Goal: Find specific page/section: Find specific page/section

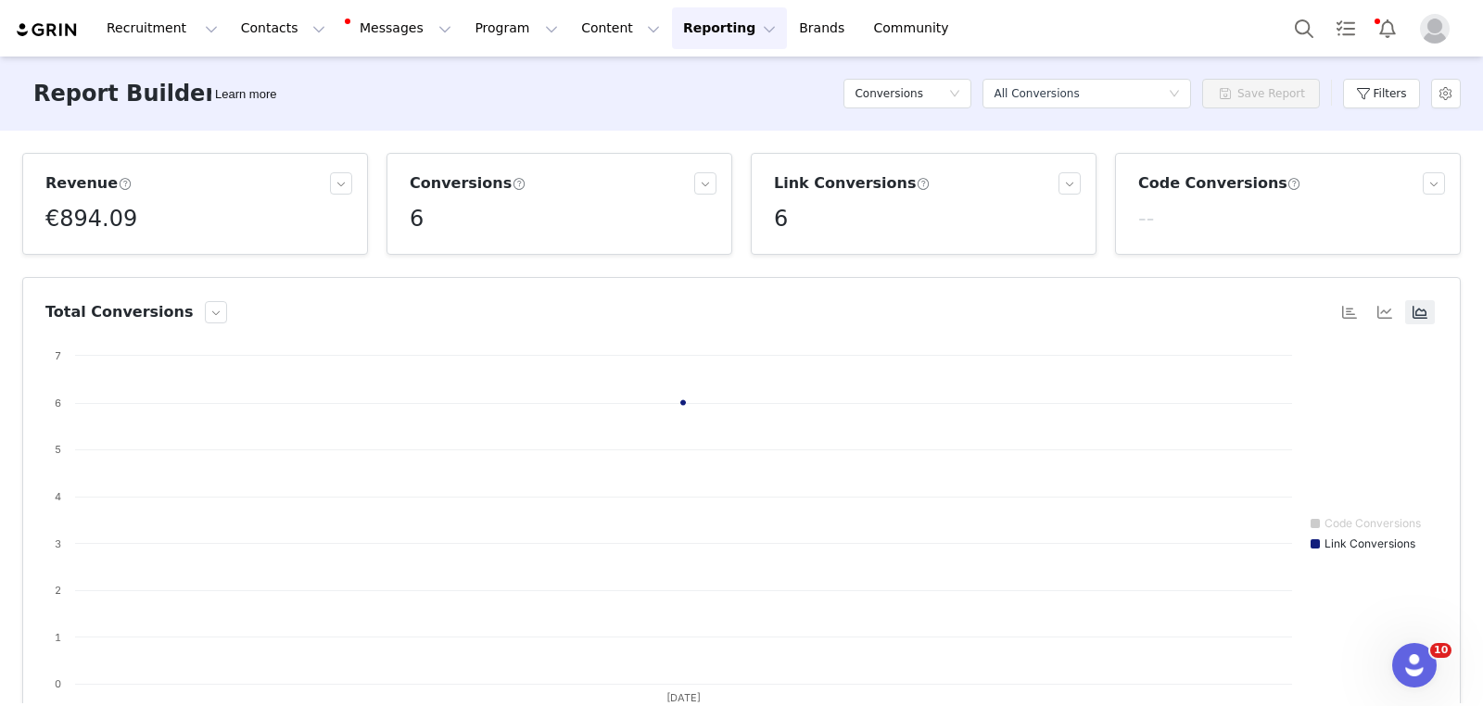
scroll to position [539, 0]
click at [1379, 87] on button "Filters" at bounding box center [1381, 94] width 77 height 30
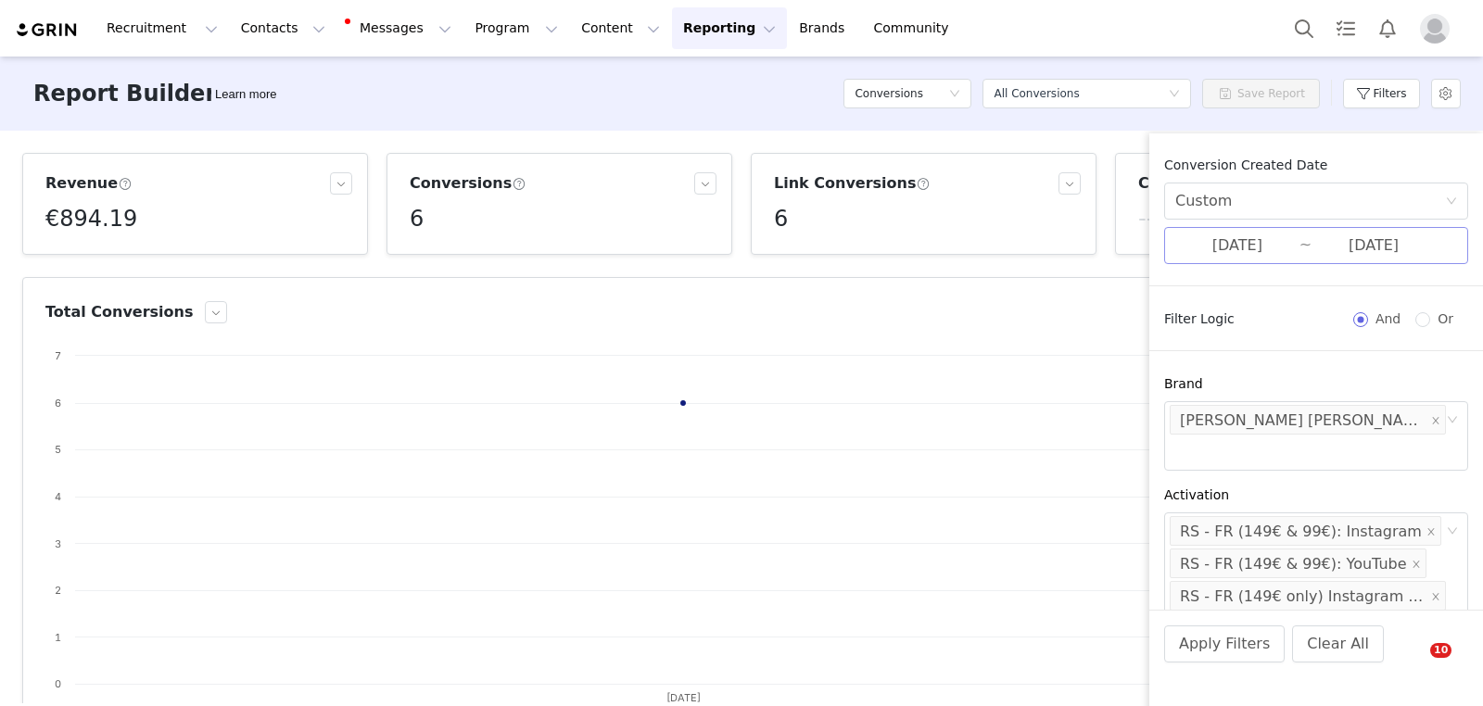
click at [1265, 248] on input "[DATE]" at bounding box center [1237, 246] width 124 height 24
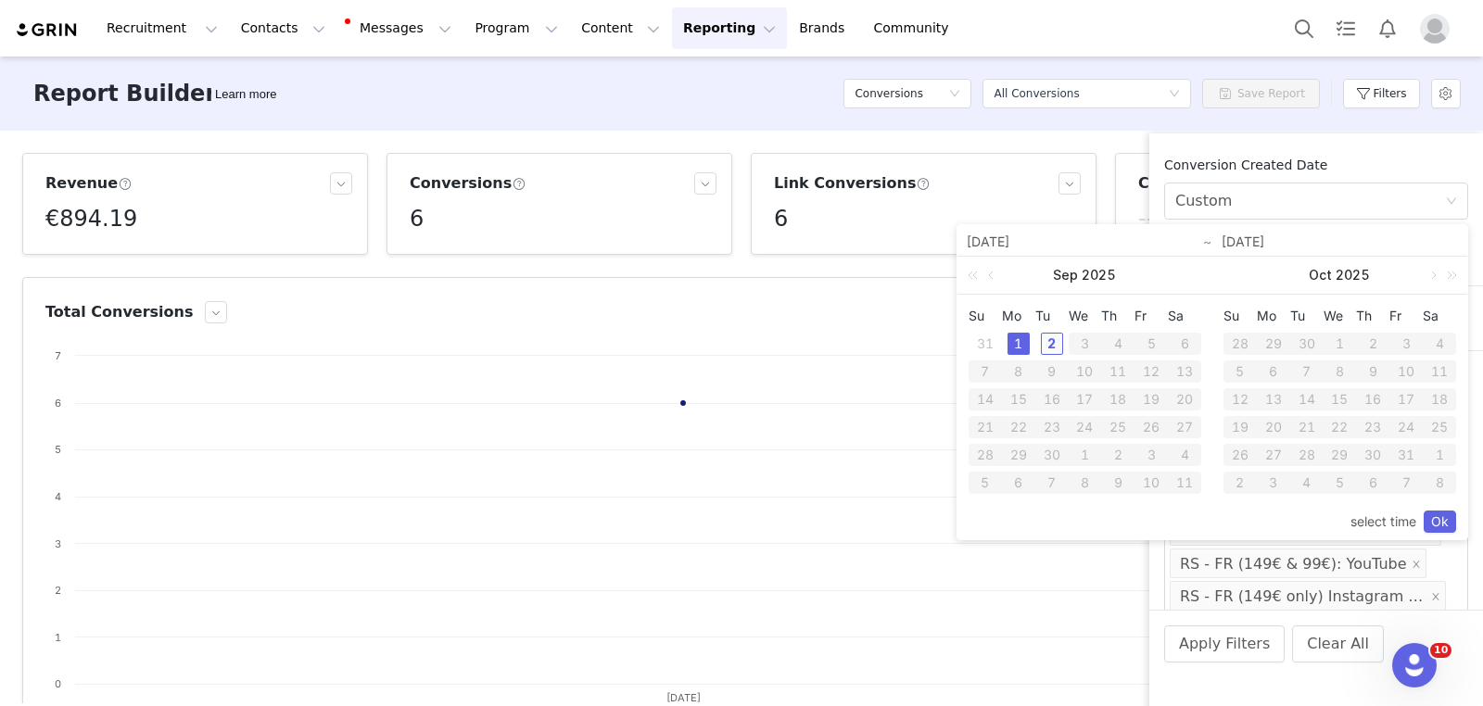
click at [1052, 342] on div "2" at bounding box center [1052, 344] width 22 height 22
type input "[DATE]"
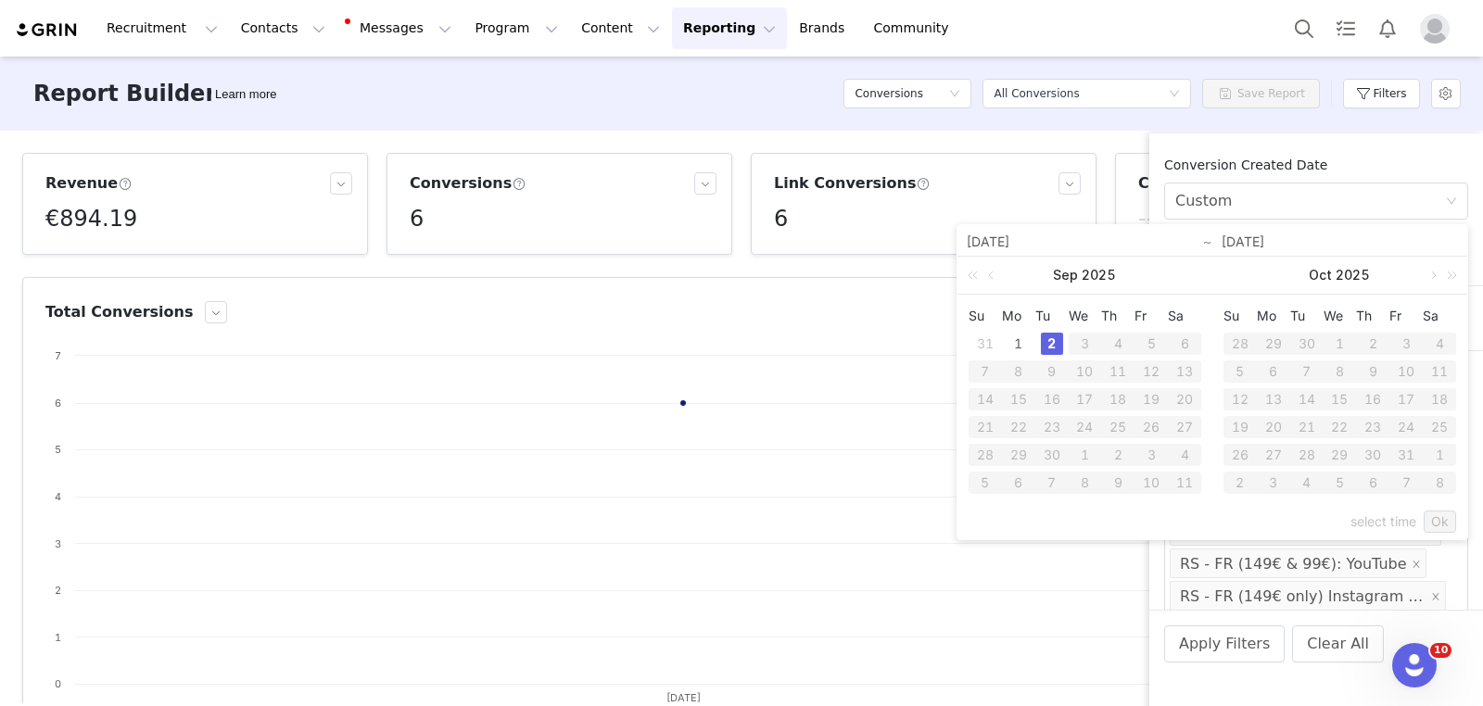
type input "[DATE]"
click at [1445, 520] on link "Ok" at bounding box center [1440, 522] width 32 height 22
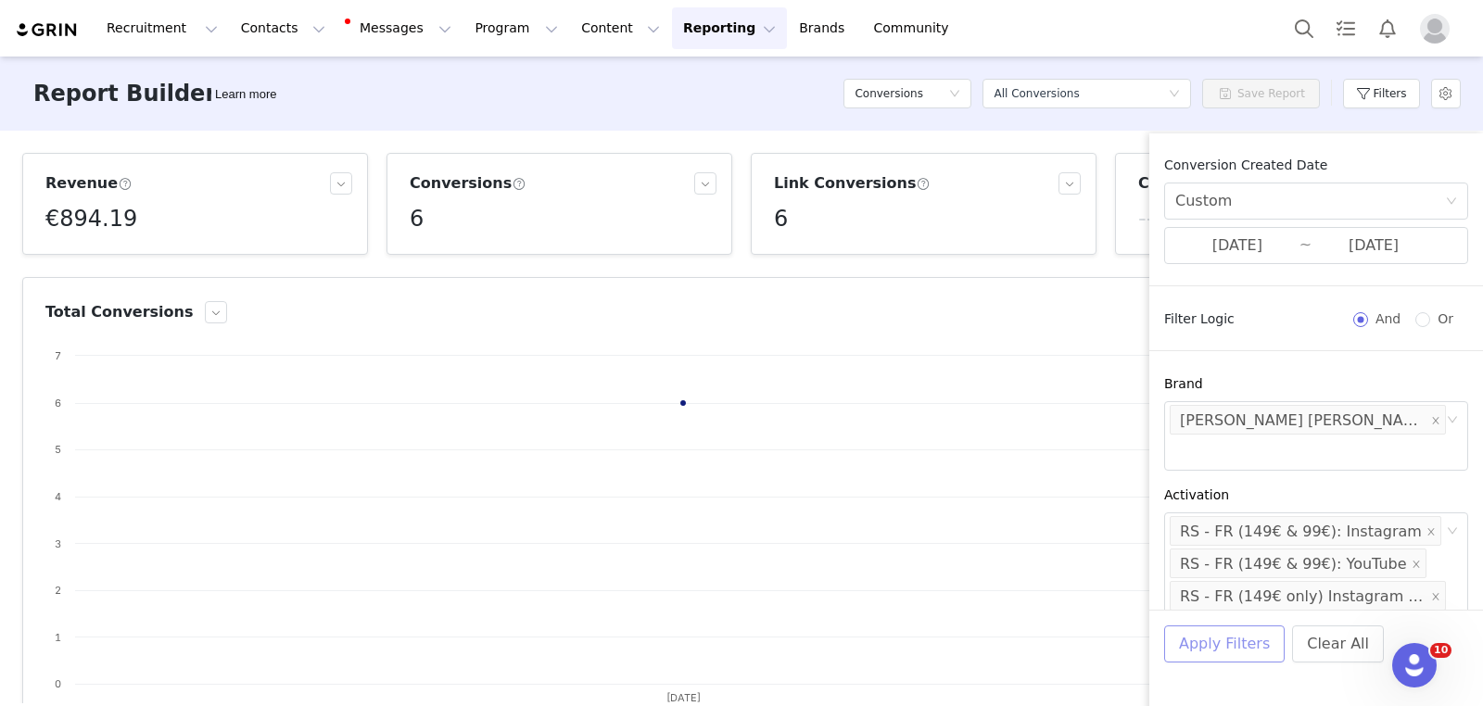
click at [1238, 641] on button "Apply Filters" at bounding box center [1224, 644] width 120 height 37
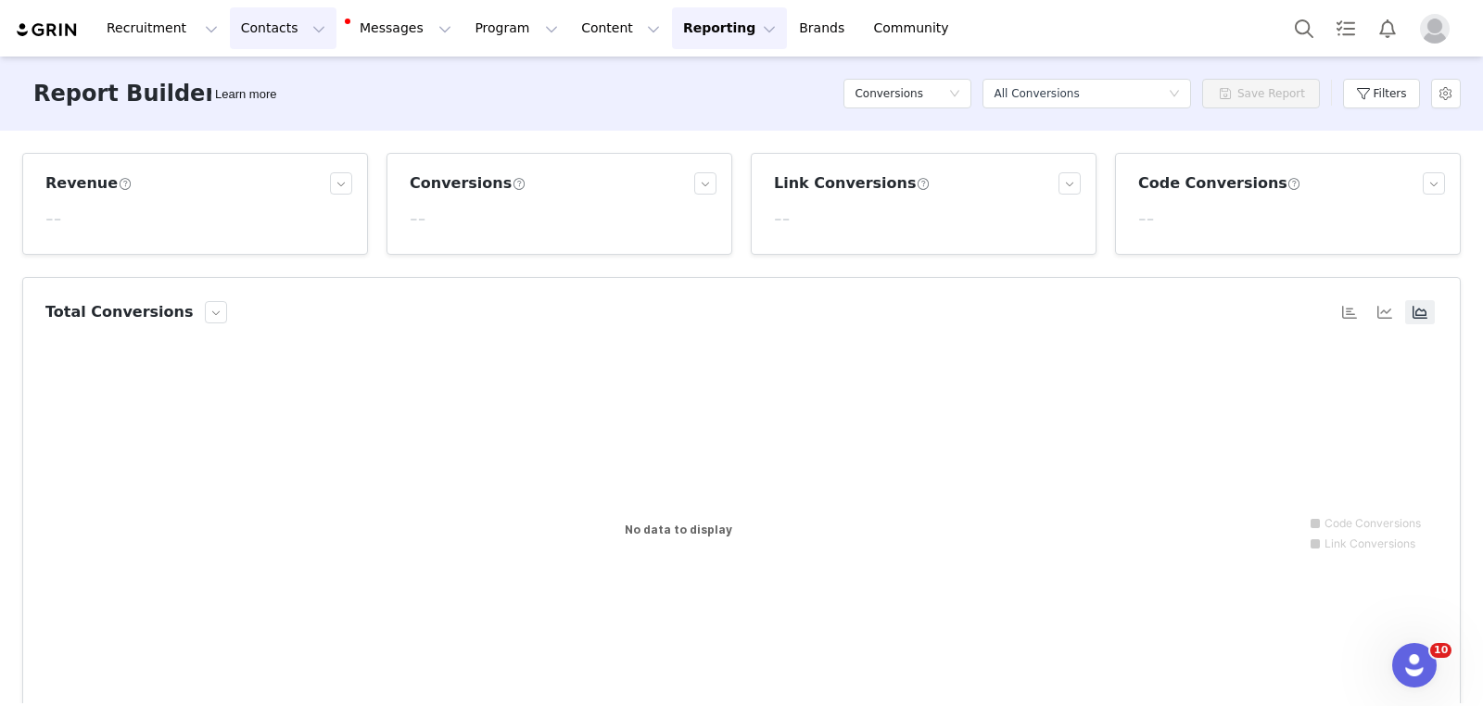
click at [254, 19] on button "Contacts Contacts" at bounding box center [283, 28] width 107 height 42
click at [284, 110] on p "Prospects" at bounding box center [263, 116] width 62 height 19
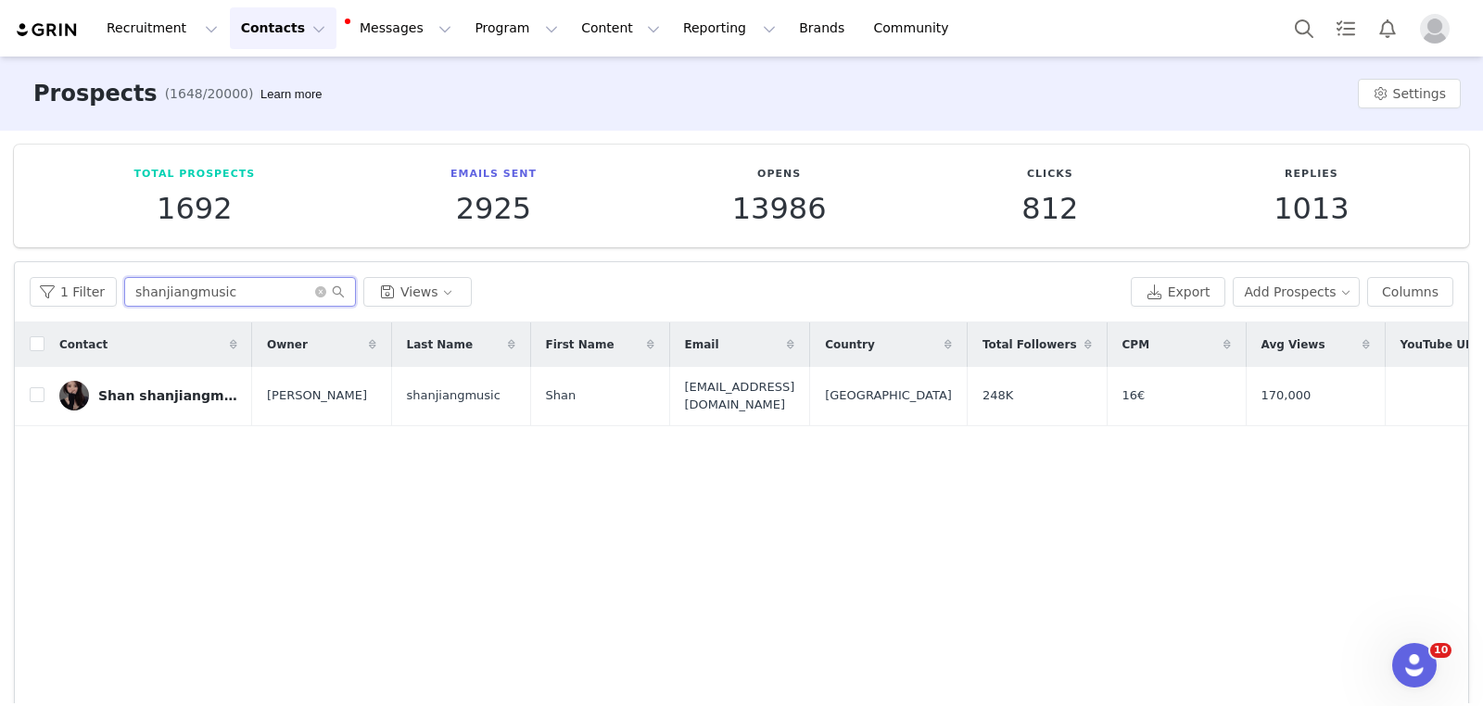
click at [231, 285] on input "shanjiangmusic" at bounding box center [240, 292] width 232 height 30
paste input "[PERSON_NAME]"
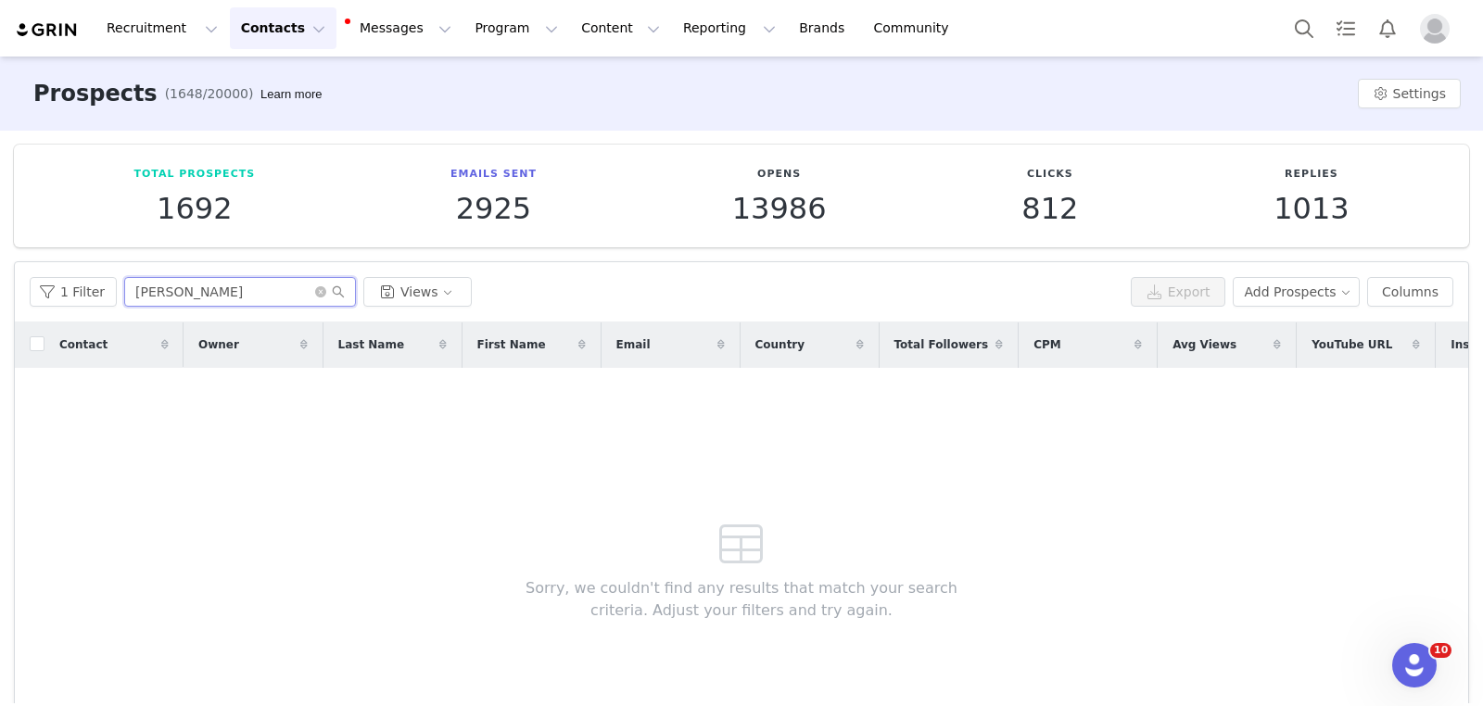
click at [207, 298] on input "[PERSON_NAME]" at bounding box center [240, 292] width 232 height 30
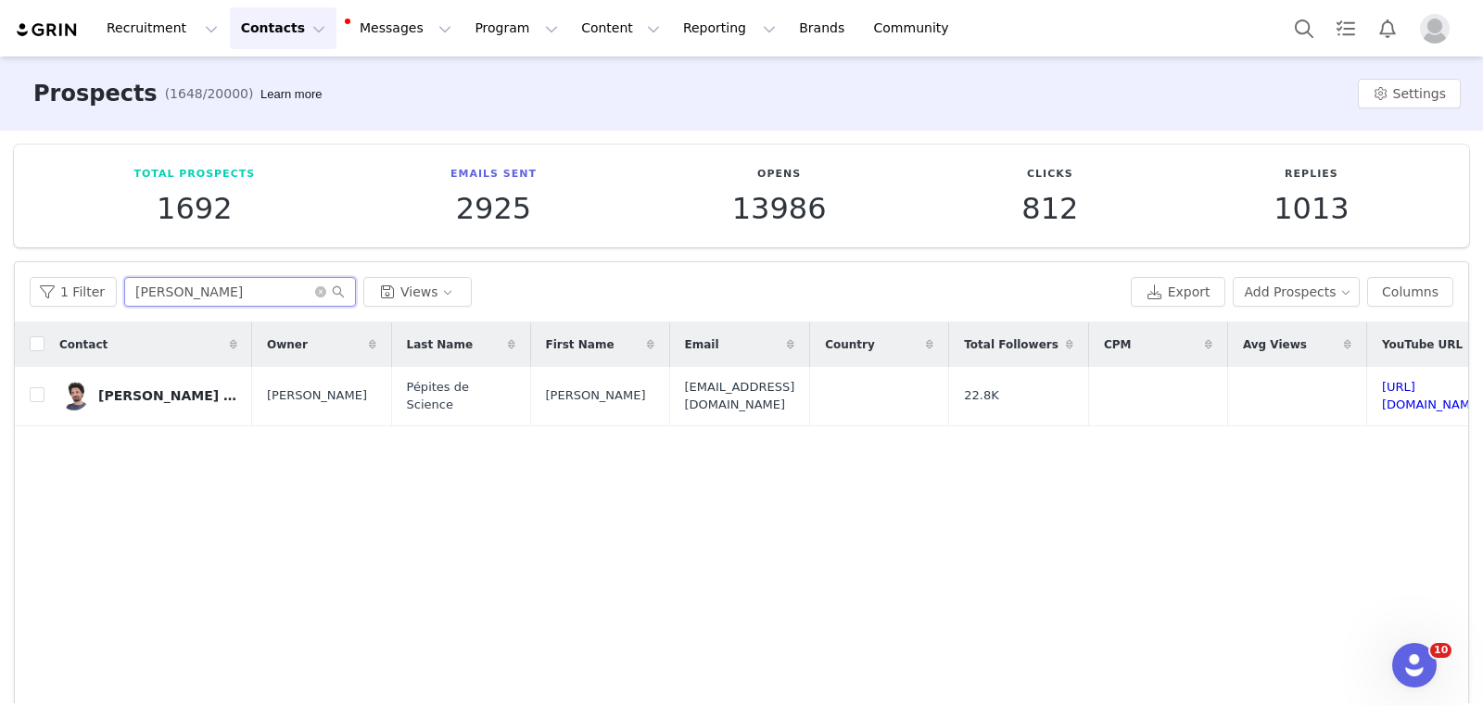
type input "[PERSON_NAME]"
click at [685, 13] on button "Reporting Reporting" at bounding box center [729, 28] width 115 height 42
click at [675, 121] on p "Report Builder" at bounding box center [686, 116] width 93 height 19
